Goal: Task Accomplishment & Management: Use online tool/utility

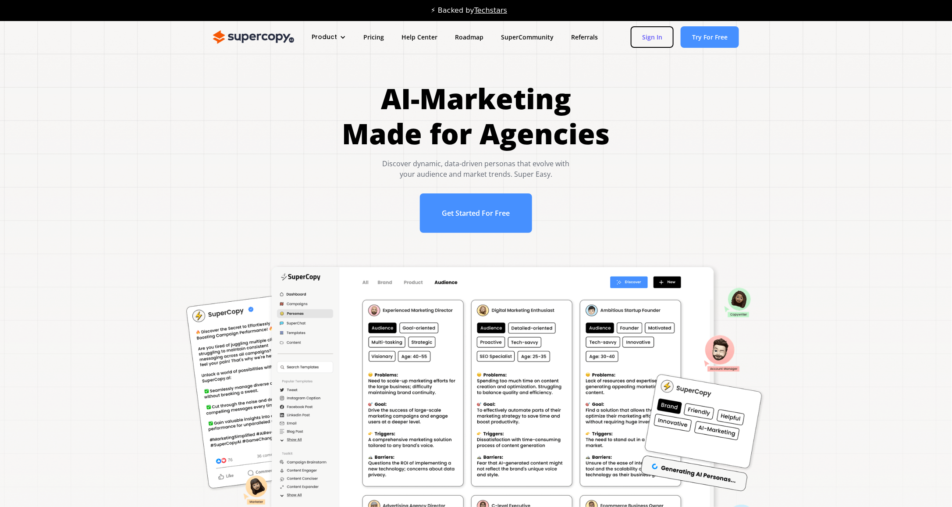
click at [663, 32] on link "Sign In" at bounding box center [652, 36] width 43 height 21
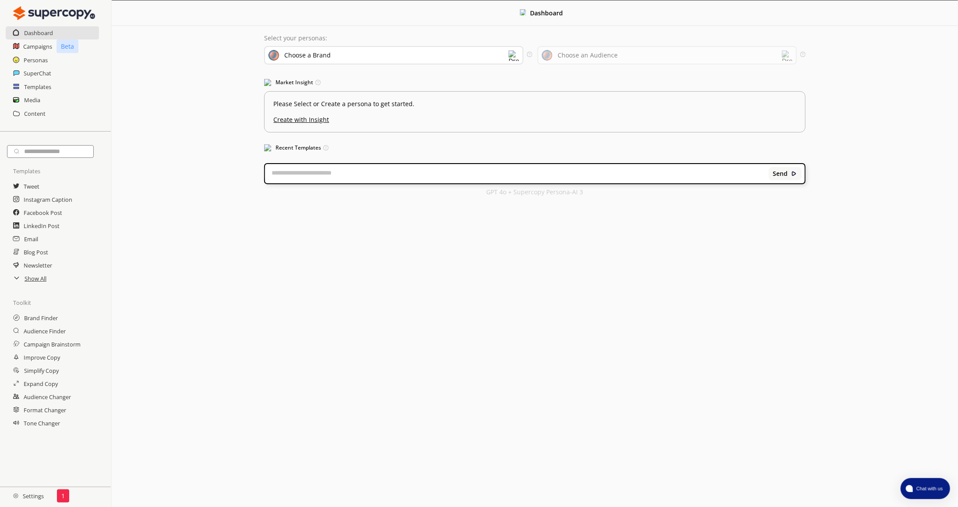
click at [331, 53] on div "Choose a Brand" at bounding box center [393, 55] width 259 height 18
click at [337, 92] on div "KohPlanner" at bounding box center [372, 97] width 201 height 11
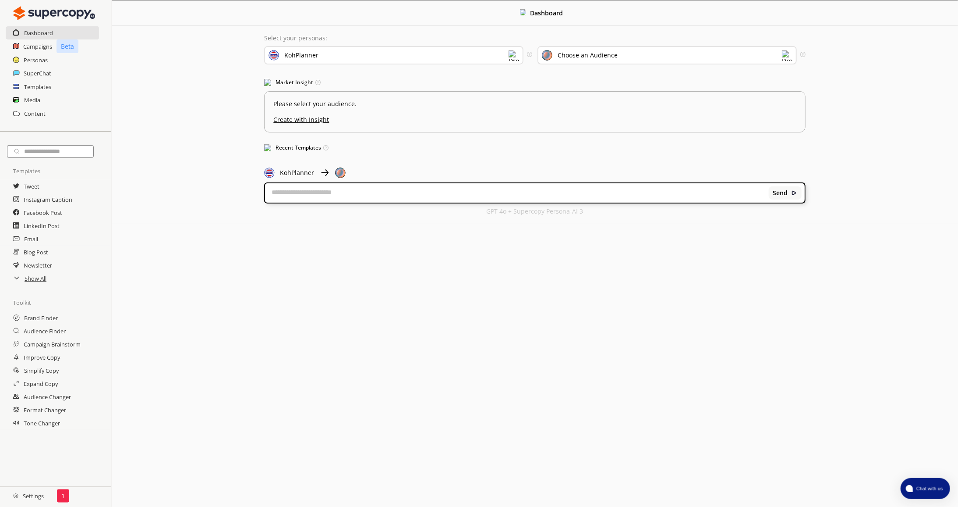
click at [600, 55] on div "Choose an Audience" at bounding box center [588, 55] width 60 height 7
click at [567, 254] on div "Menu Dashboard Select your personas: KohPlanner Select the brand persona you wa…" at bounding box center [535, 253] width 847 height 507
click at [296, 58] on div "KohPlanner" at bounding box center [301, 55] width 34 height 7
click at [313, 117] on div "KohPlanner (for Events)" at bounding box center [319, 117] width 71 height 7
click at [43, 45] on h2 "Campaigns" at bounding box center [37, 46] width 29 height 13
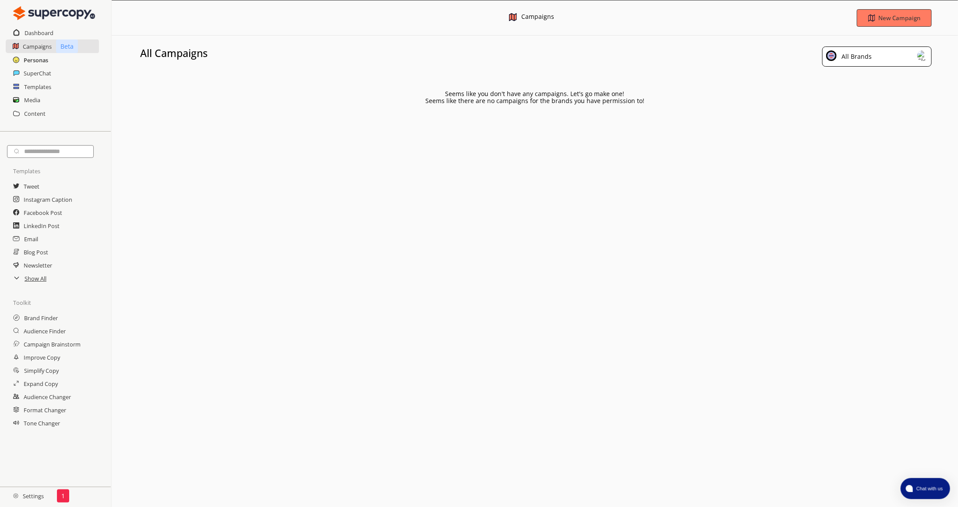
click at [42, 60] on h2 "Personas" at bounding box center [36, 59] width 25 height 13
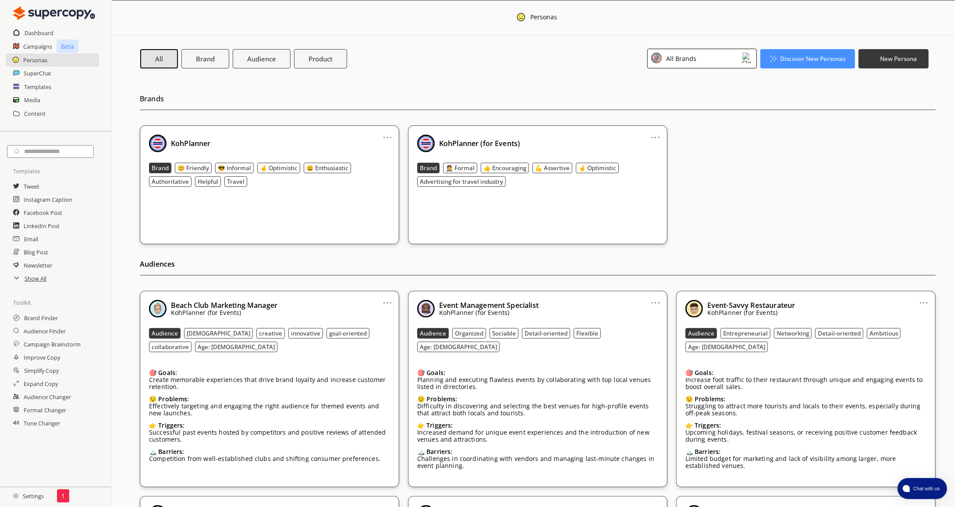
click at [297, 146] on div "KohPlanner" at bounding box center [269, 144] width 241 height 18
click at [273, 54] on b "Audience" at bounding box center [261, 58] width 30 height 9
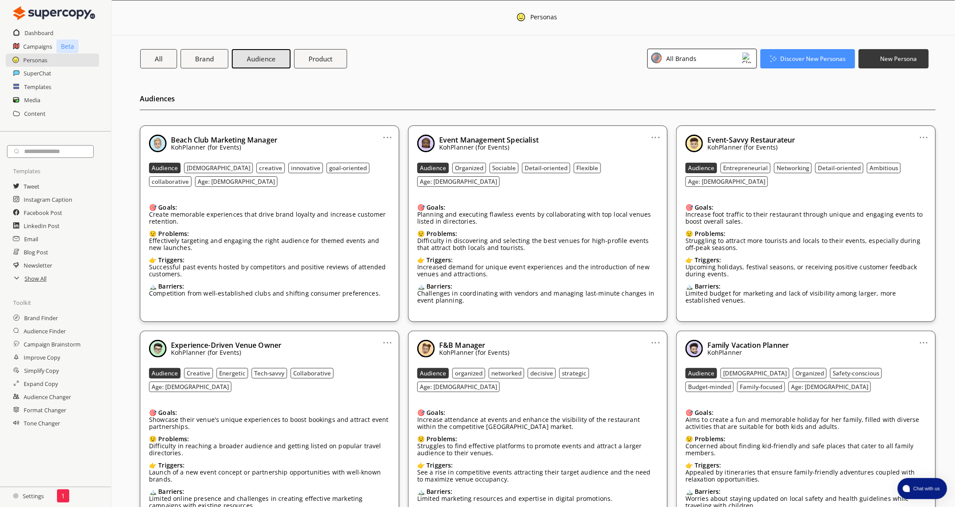
click at [719, 59] on div "All Brands" at bounding box center [702, 59] width 110 height 20
click at [719, 92] on div "KohPlanner" at bounding box center [695, 97] width 82 height 11
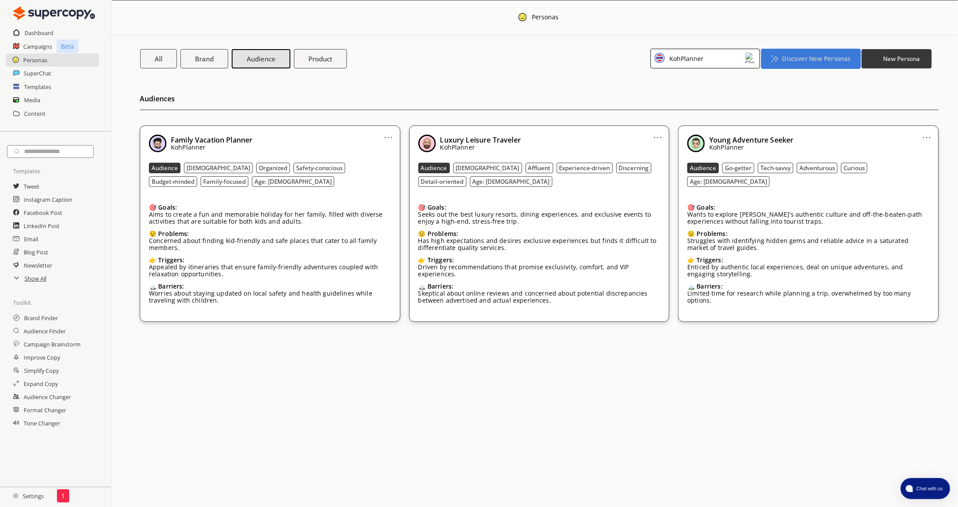
click at [795, 61] on b "Discover New Personas" at bounding box center [816, 58] width 68 height 8
